Goal: Complete application form

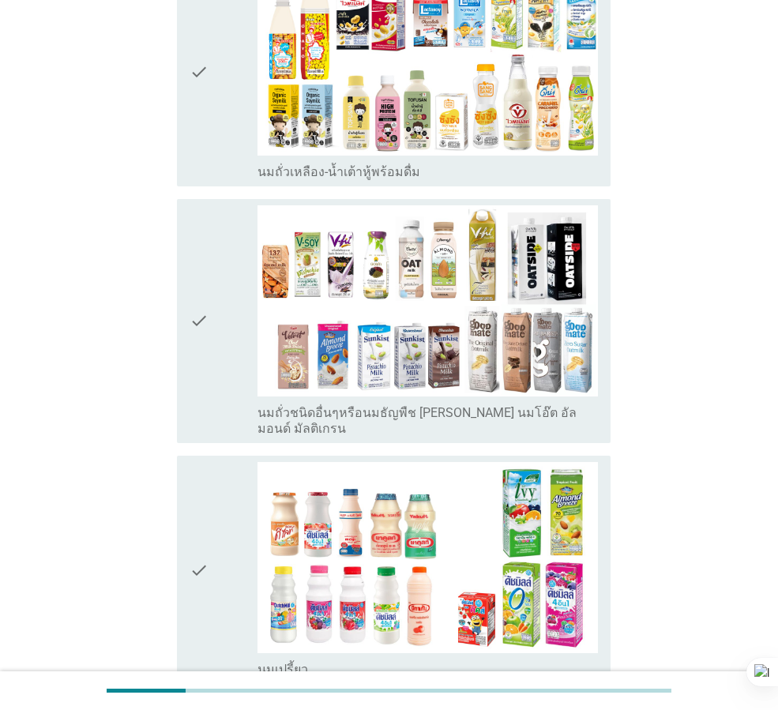
click at [221, 303] on div "check" at bounding box center [224, 321] width 68 height 232
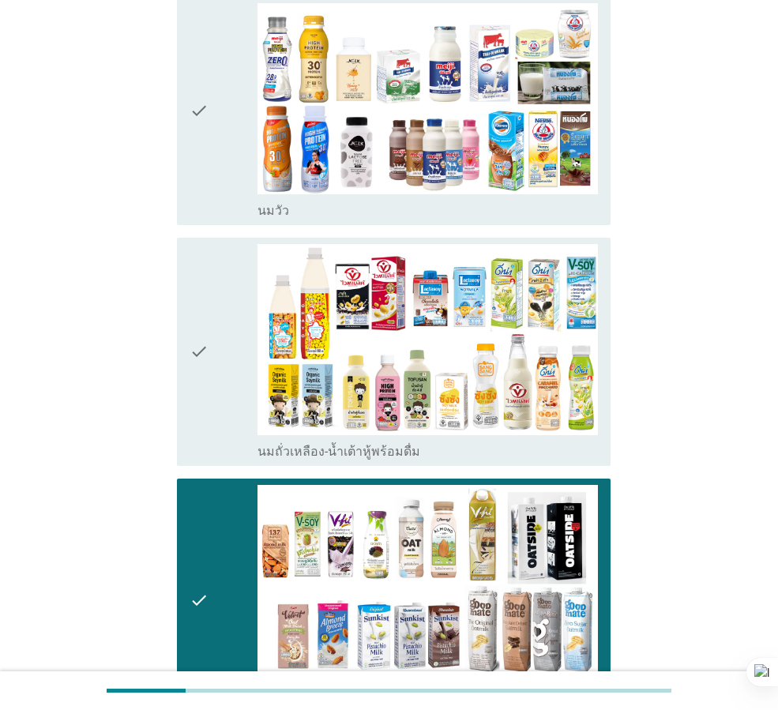
scroll to position [237, 0]
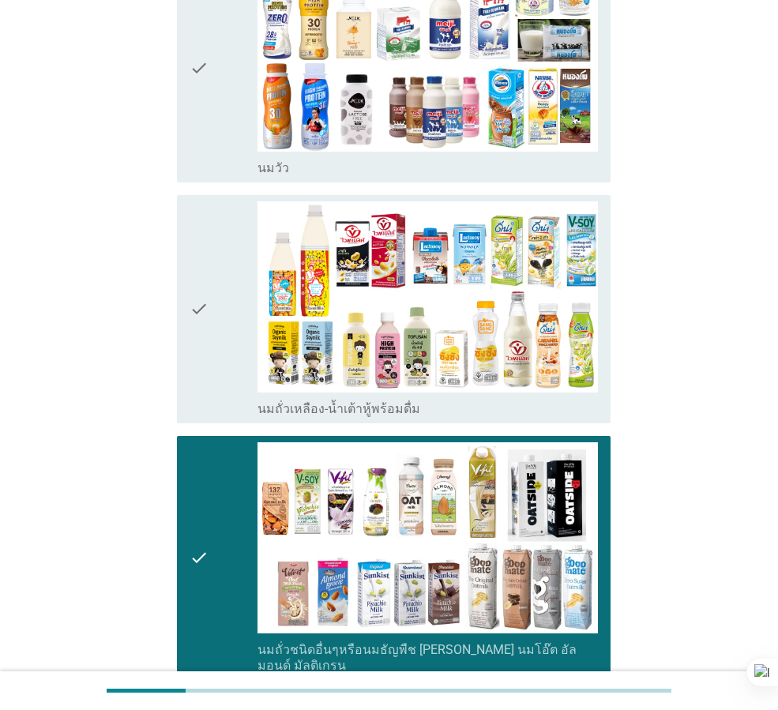
click at [196, 136] on icon "check" at bounding box center [199, 68] width 19 height 216
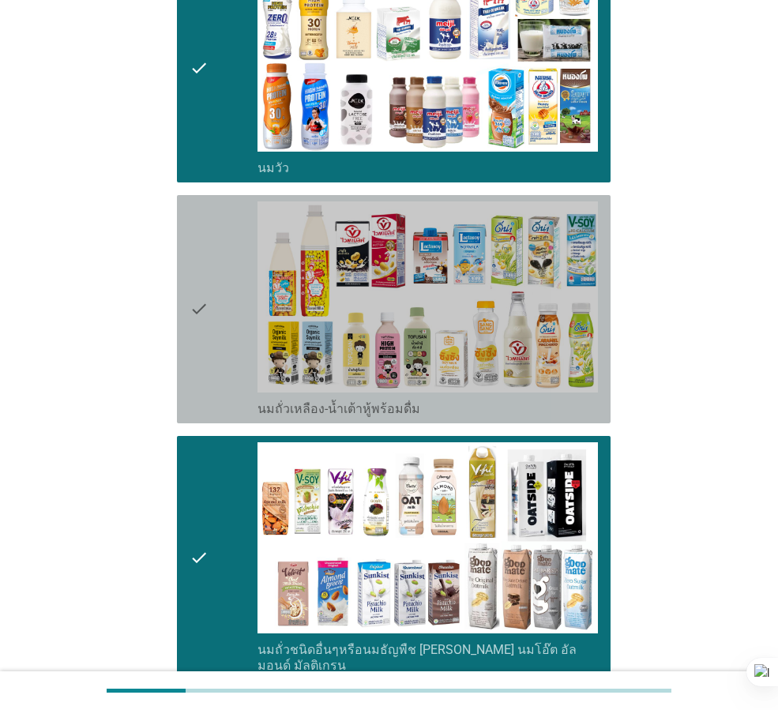
click at [195, 249] on icon "check" at bounding box center [199, 310] width 19 height 216
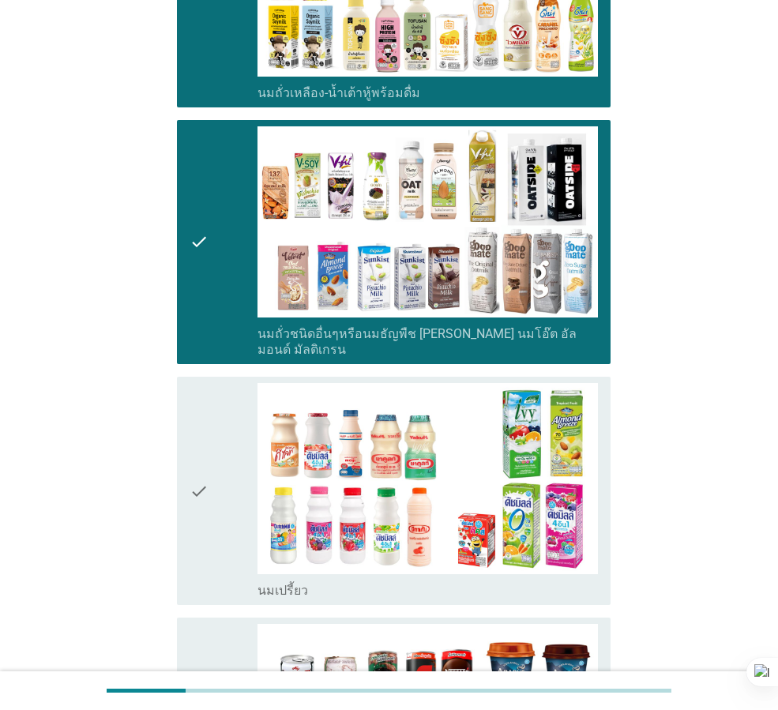
click at [220, 405] on div "check" at bounding box center [224, 491] width 68 height 216
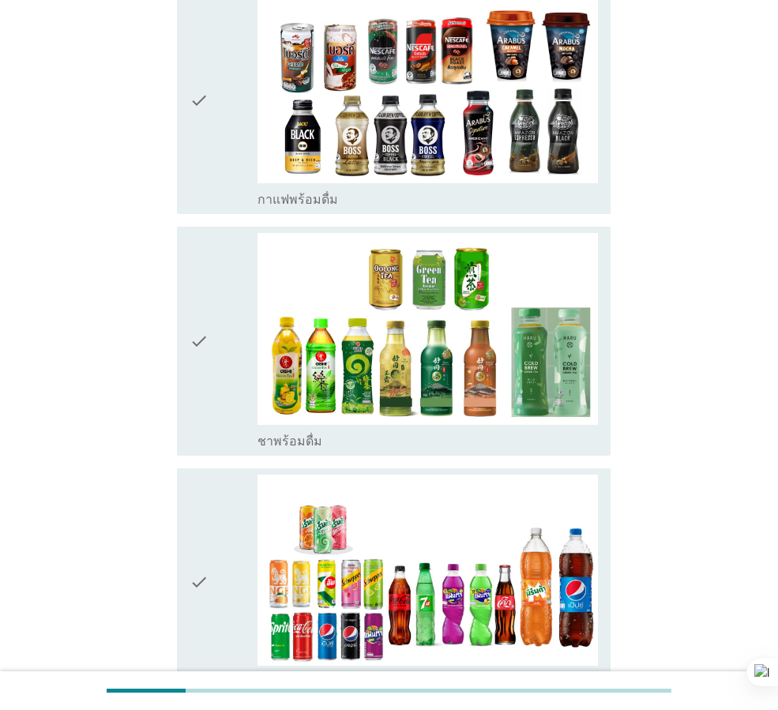
click at [198, 334] on icon "check" at bounding box center [199, 341] width 19 height 216
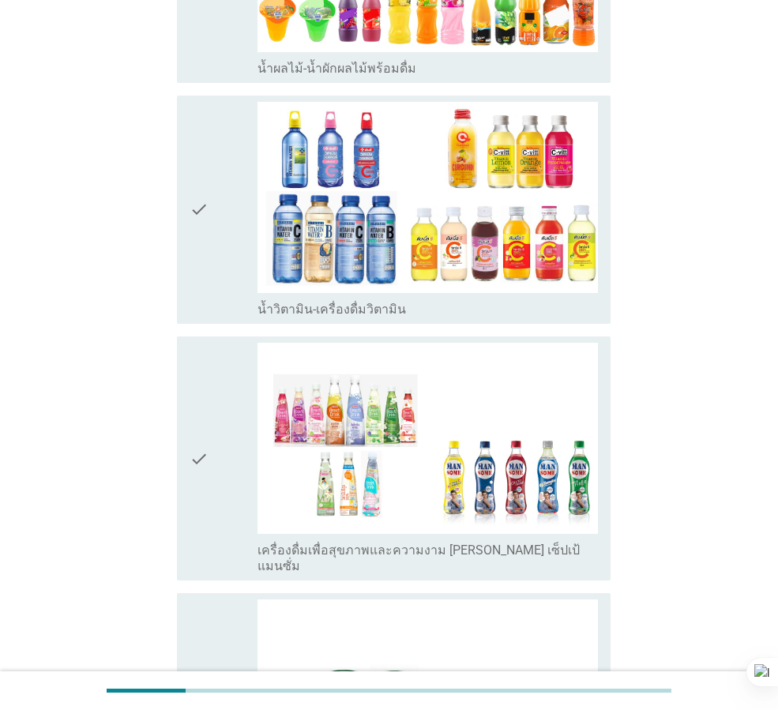
scroll to position [2350, 0]
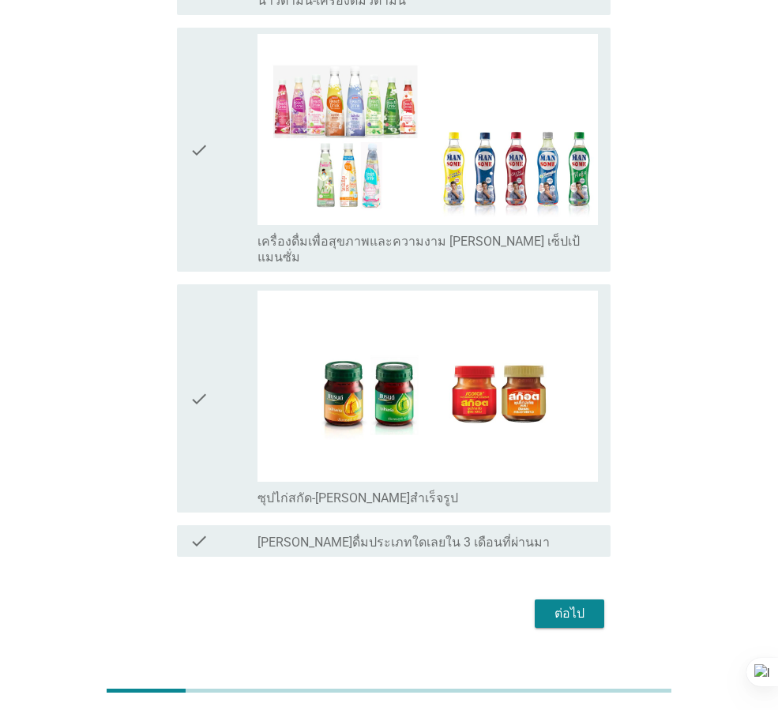
click at [235, 432] on div "check" at bounding box center [224, 399] width 68 height 216
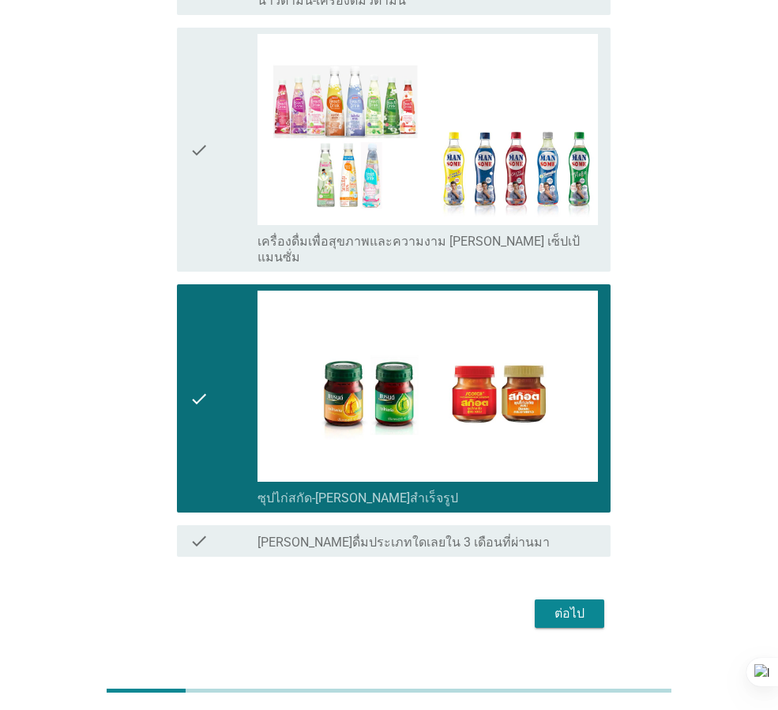
click at [542, 600] on button "ต่อไป" at bounding box center [570, 614] width 70 height 28
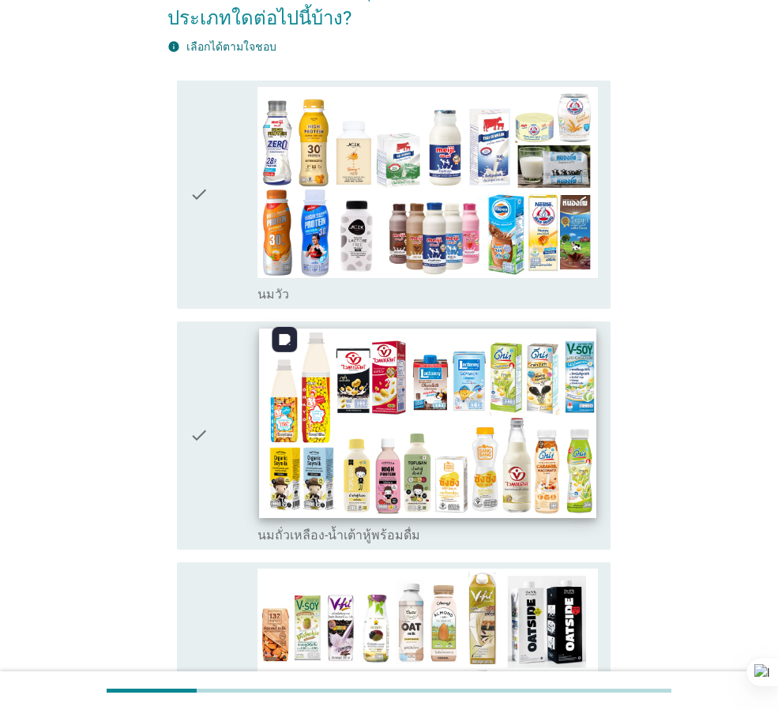
scroll to position [158, 0]
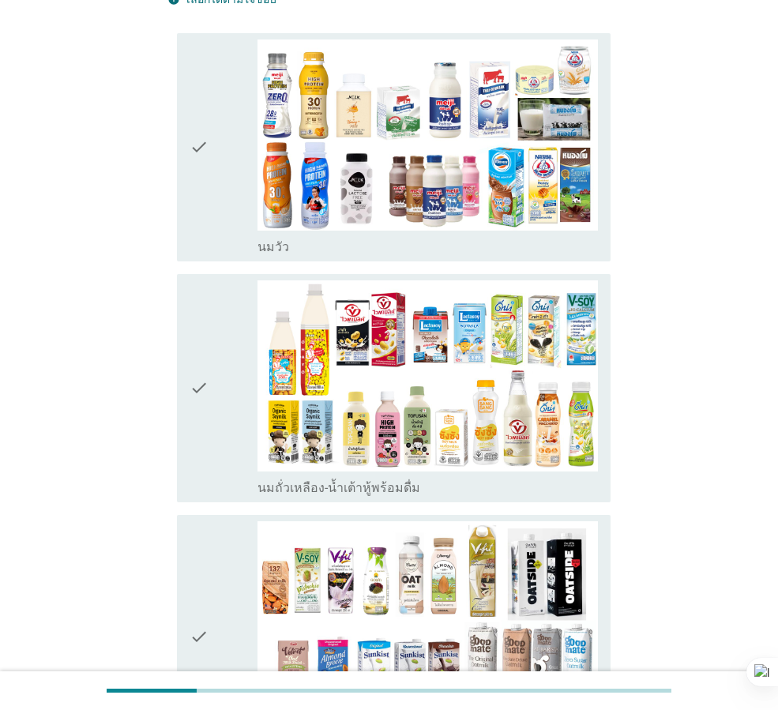
click at [190, 395] on icon "check" at bounding box center [199, 389] width 19 height 216
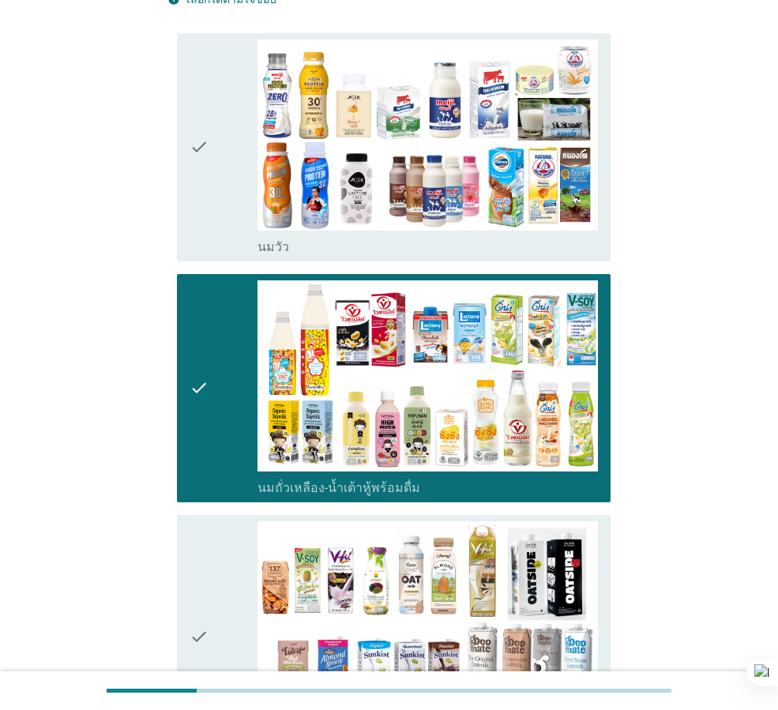
drag, startPoint x: 211, startPoint y: 233, endPoint x: 210, endPoint y: 244, distance: 11.1
click at [211, 232] on div "check" at bounding box center [224, 148] width 68 height 216
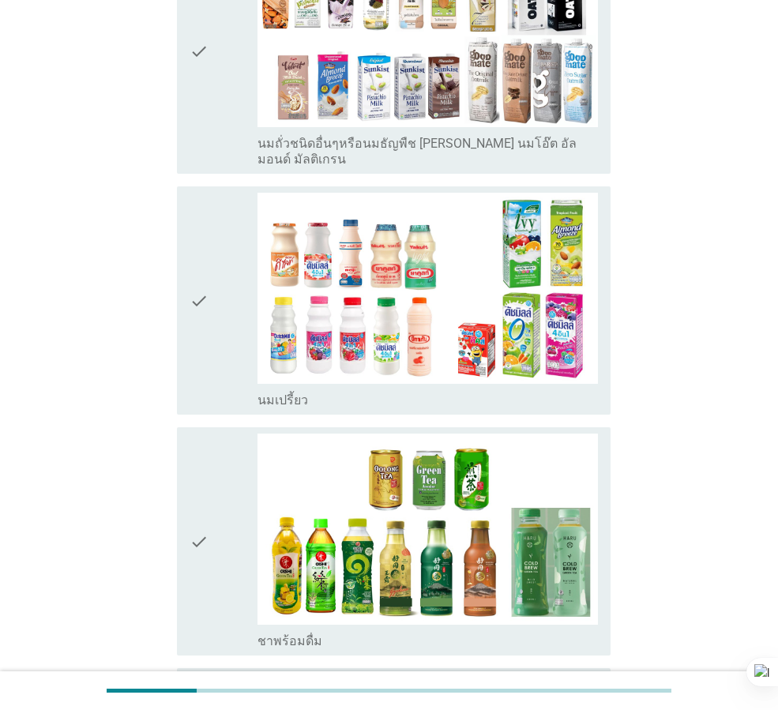
scroll to position [790, 0]
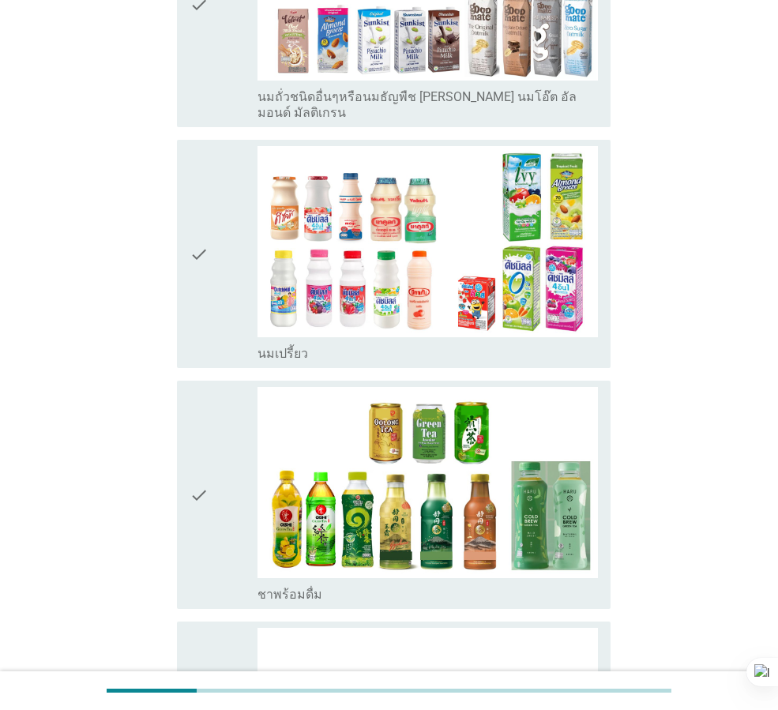
click at [192, 522] on icon "check" at bounding box center [199, 495] width 19 height 216
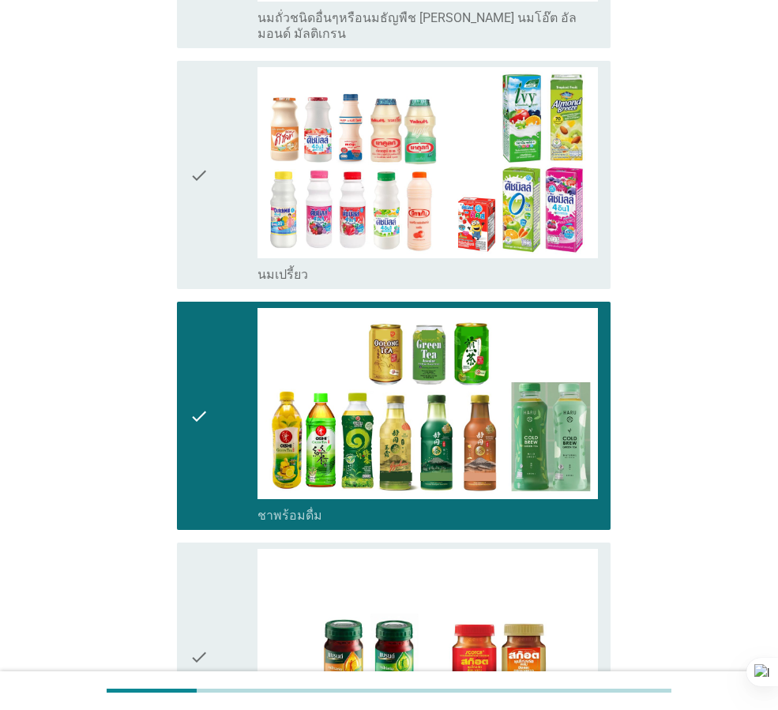
click at [202, 471] on icon "check" at bounding box center [199, 416] width 19 height 216
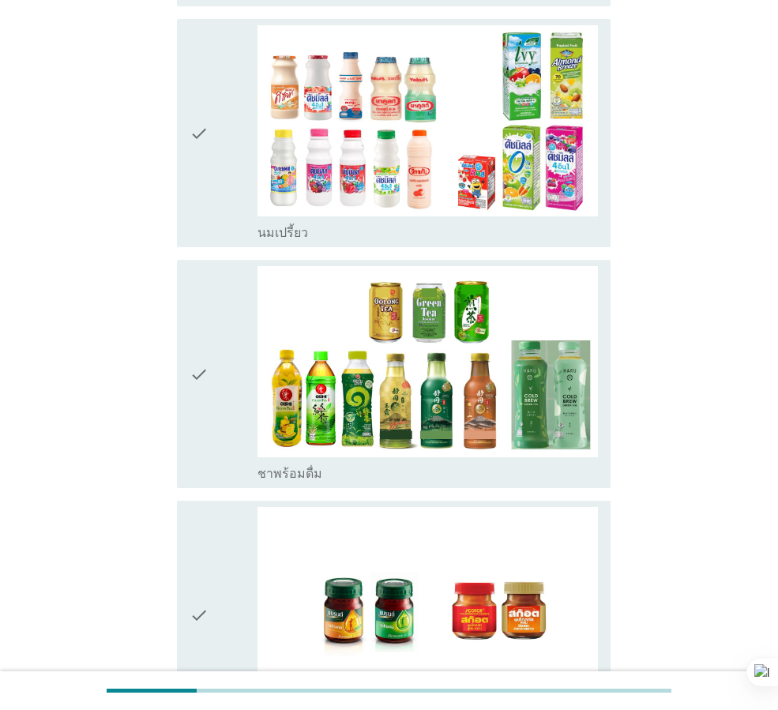
scroll to position [1144, 0]
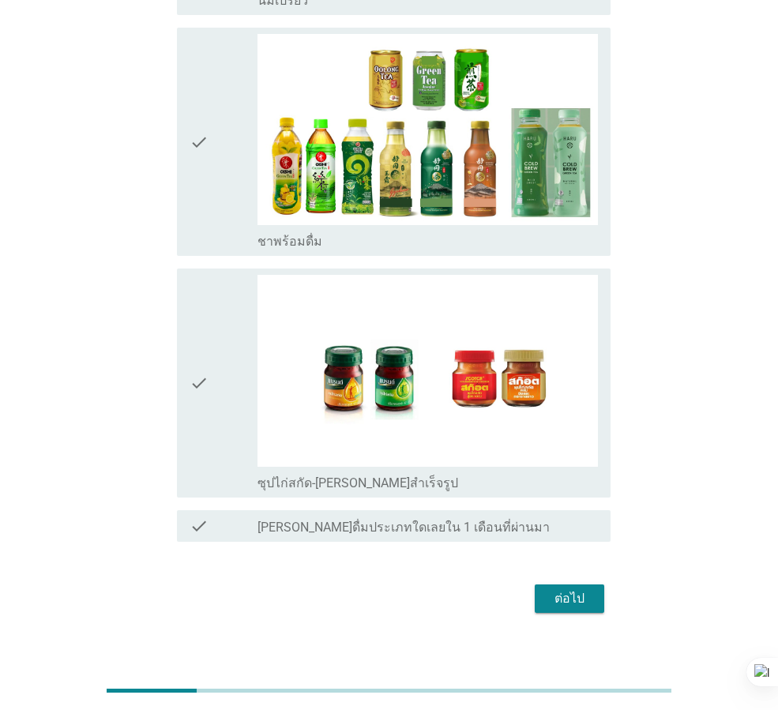
click at [209, 432] on icon "check" at bounding box center [199, 383] width 19 height 216
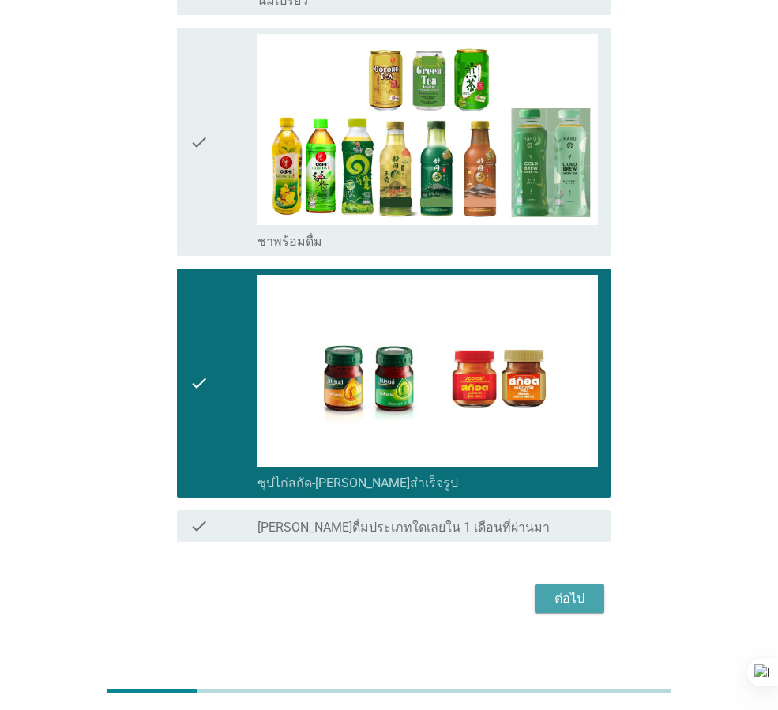
click at [562, 590] on div "ต่อไป" at bounding box center [570, 599] width 44 height 19
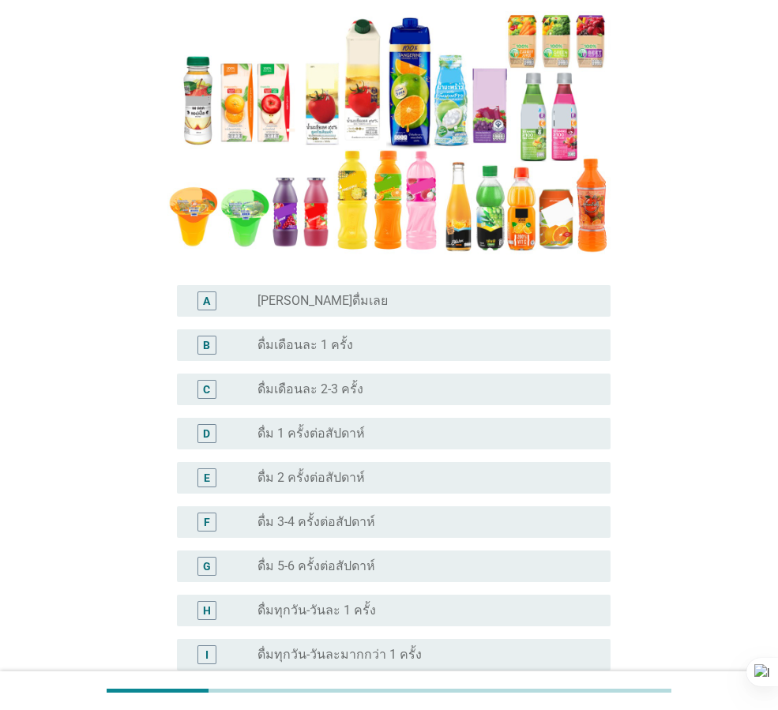
scroll to position [237, 0]
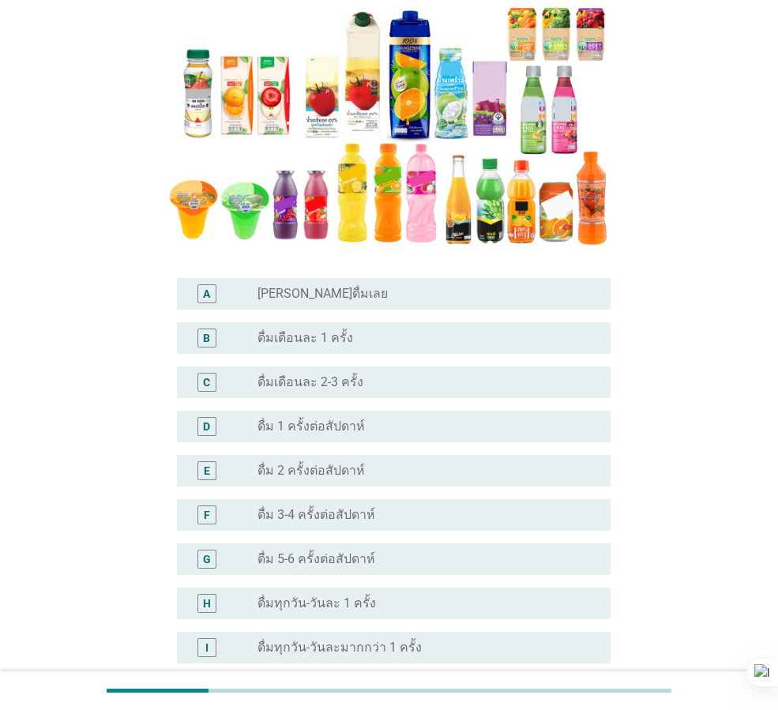
click at [340, 345] on label "ดื่มเดือนละ 1 ครั้ง" at bounding box center [306, 338] width 96 height 16
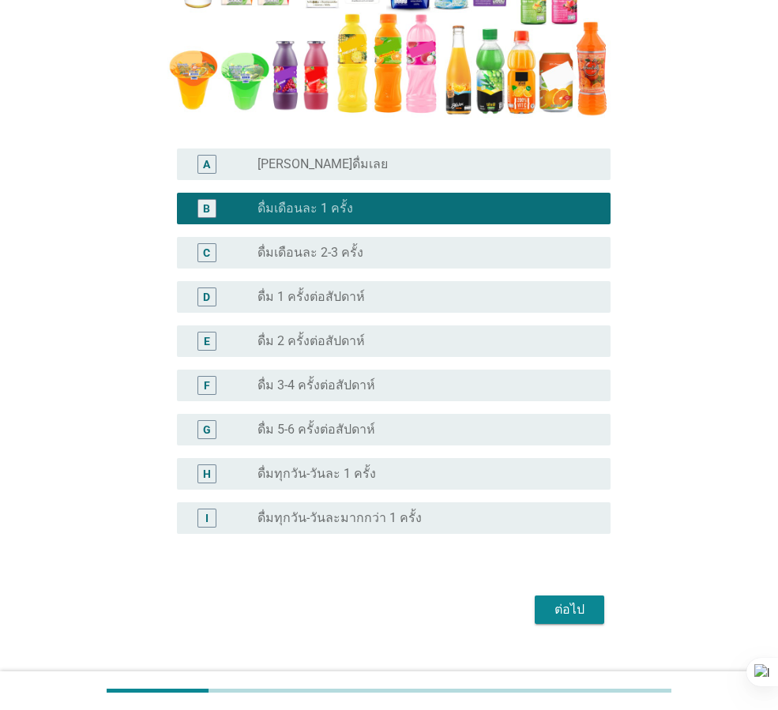
scroll to position [394, 0]
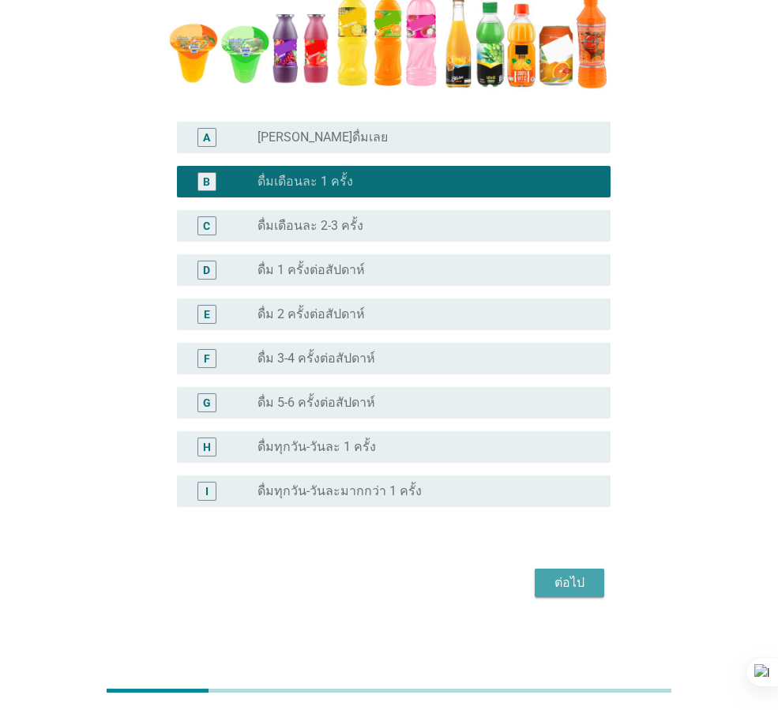
click at [587, 575] on div "ต่อไป" at bounding box center [570, 583] width 44 height 19
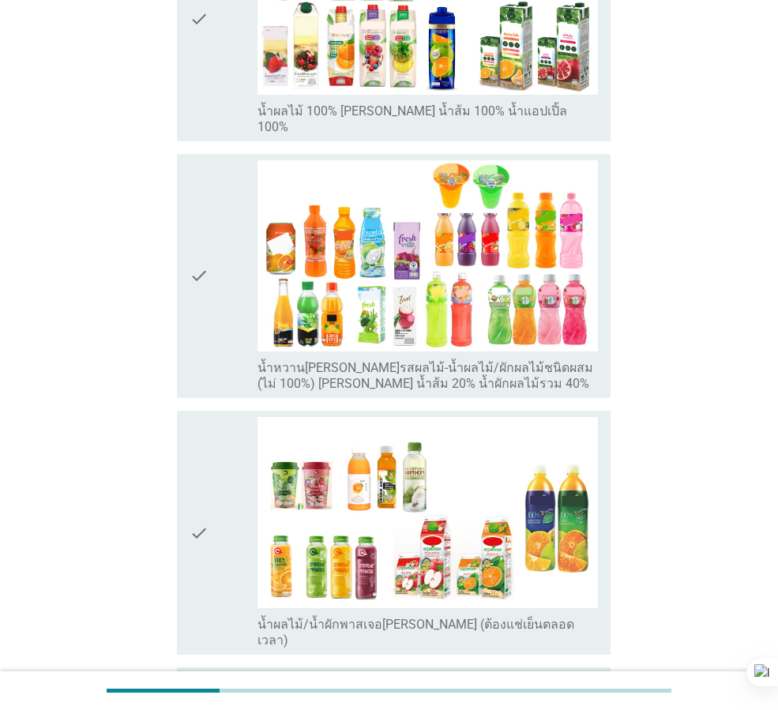
scroll to position [711, 0]
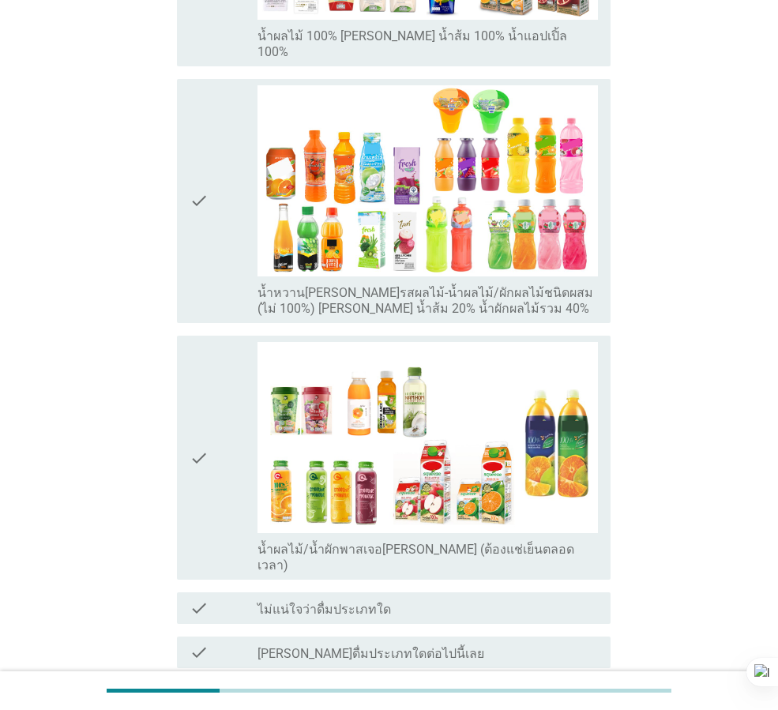
click at [181, 397] on div "check check_box_outline_blank น้ำผลไม้/น้ำผักพาสเจอ[PERSON_NAME] (ต้องแช่เย็นตล…" at bounding box center [394, 458] width 434 height 244
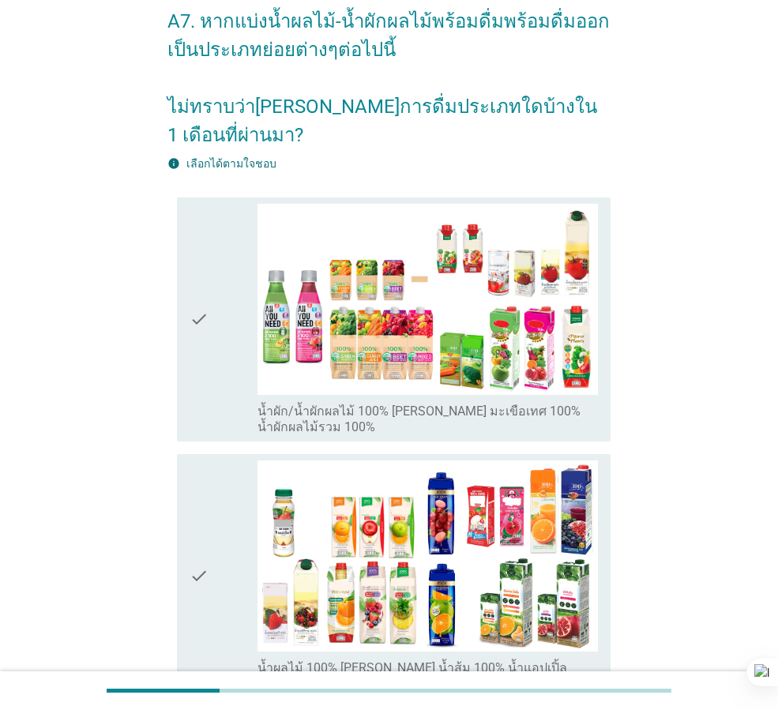
click at [183, 347] on div "check check_box_outline_blank น้ำผัก/น้ำผักผลไม้ 100% [PERSON_NAME] มะเขือเทศ 1…" at bounding box center [394, 320] width 434 height 244
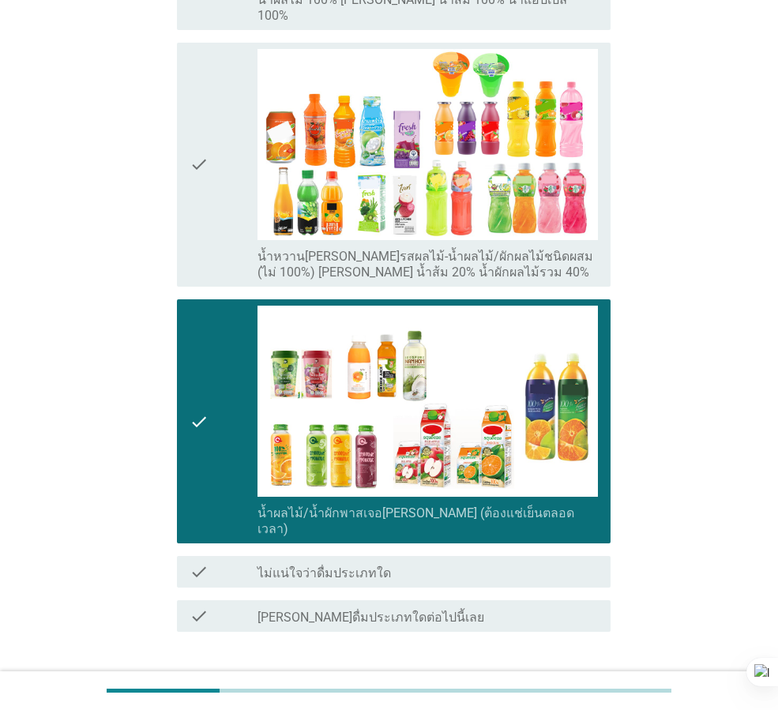
scroll to position [790, 0]
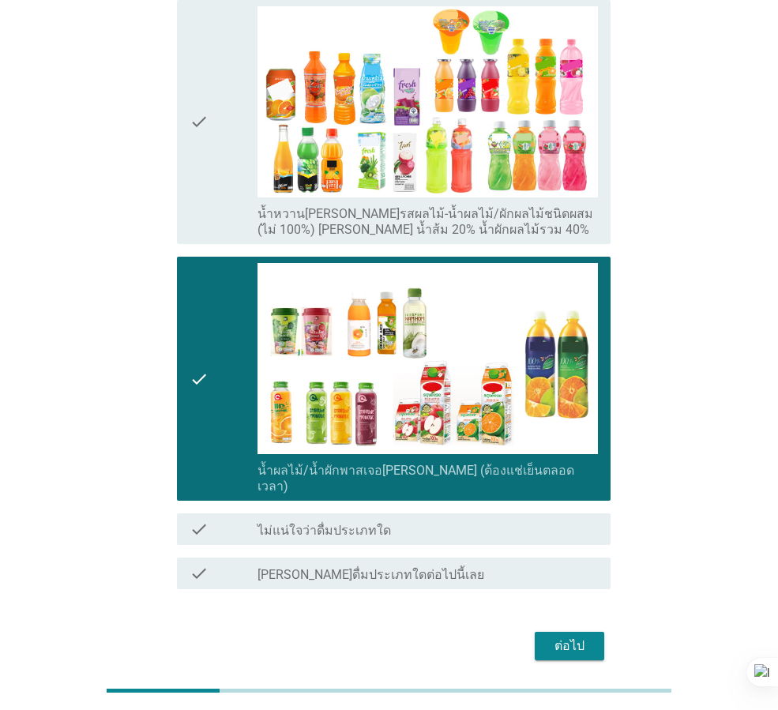
click at [556, 637] on div "ต่อไป" at bounding box center [570, 646] width 44 height 19
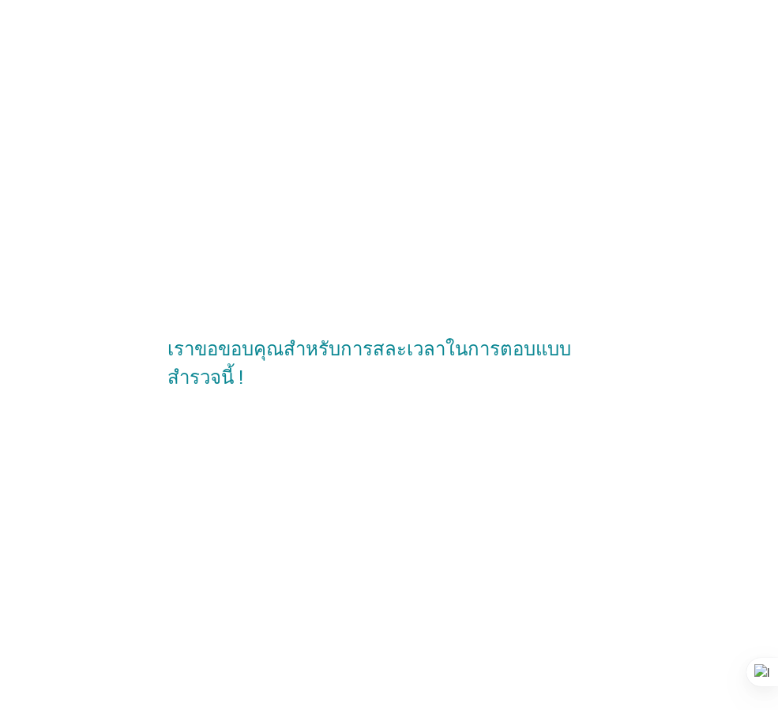
scroll to position [0, 0]
